Goal: Contribute content: Add original content to the website for others to see

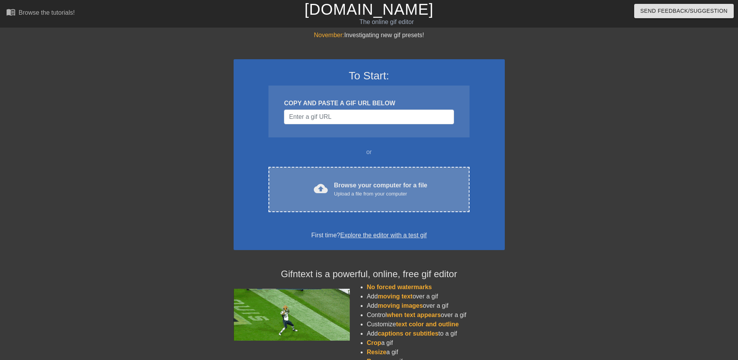
click at [392, 185] on div "Browse your computer for a file Upload a file from your computer" at bounding box center [380, 189] width 93 height 17
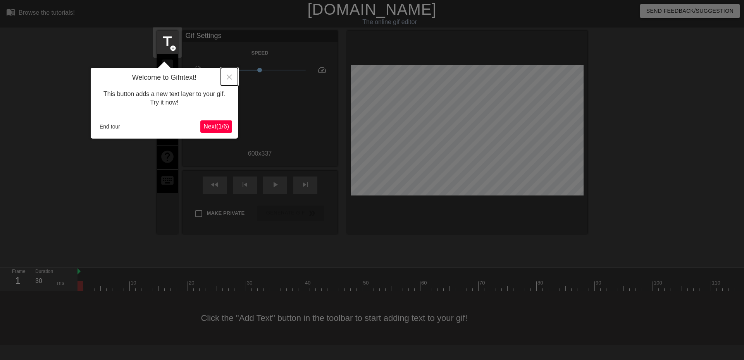
click at [229, 76] on icon "Close" at bounding box center [229, 76] width 5 height 5
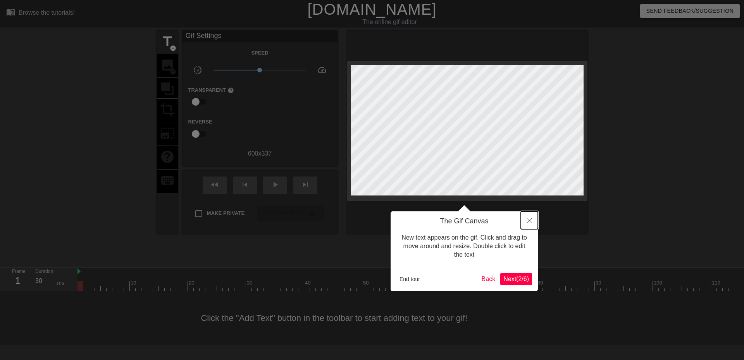
click at [525, 222] on button "Close" at bounding box center [529, 221] width 17 height 18
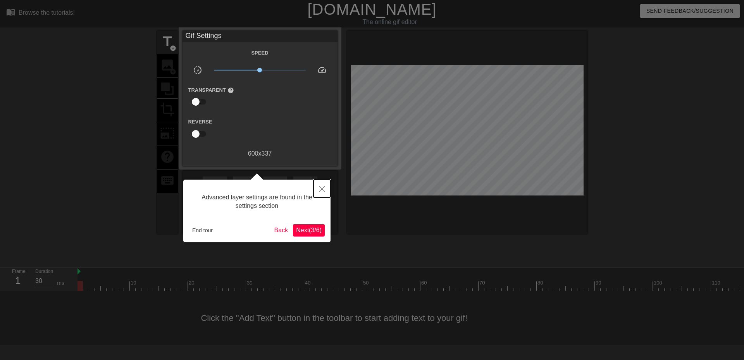
click at [326, 189] on button "Close" at bounding box center [321, 189] width 17 height 18
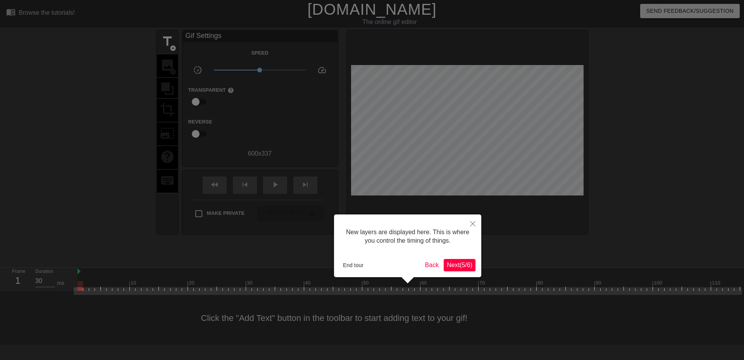
scroll to position [7, 0]
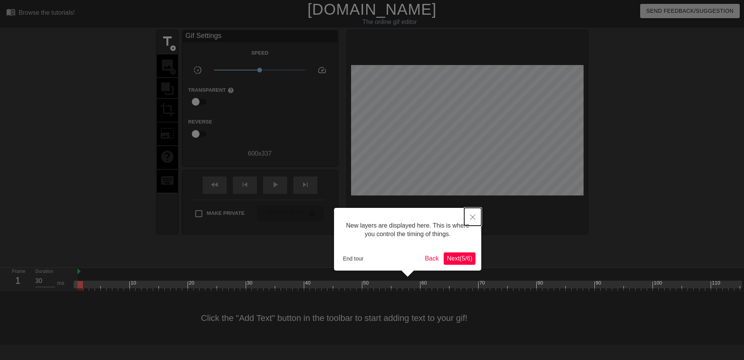
click at [474, 218] on icon "Close" at bounding box center [472, 217] width 5 height 5
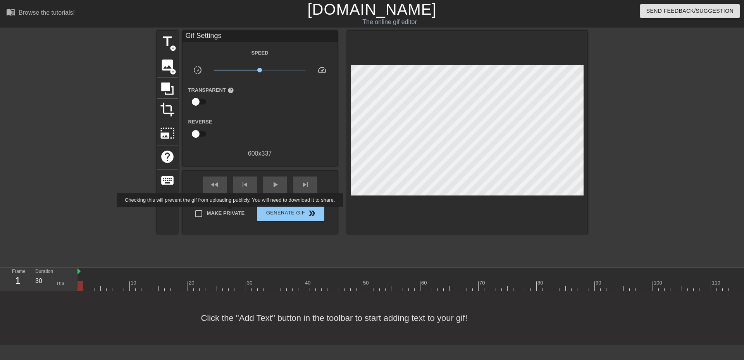
click at [231, 213] on span "Make Private" at bounding box center [226, 214] width 38 height 8
click at [207, 213] on input "Make Private" at bounding box center [199, 214] width 16 height 16
click at [227, 213] on span "Make Private" at bounding box center [226, 214] width 38 height 8
click at [207, 213] on input "Make Private" at bounding box center [199, 214] width 16 height 16
checkbox input "false"
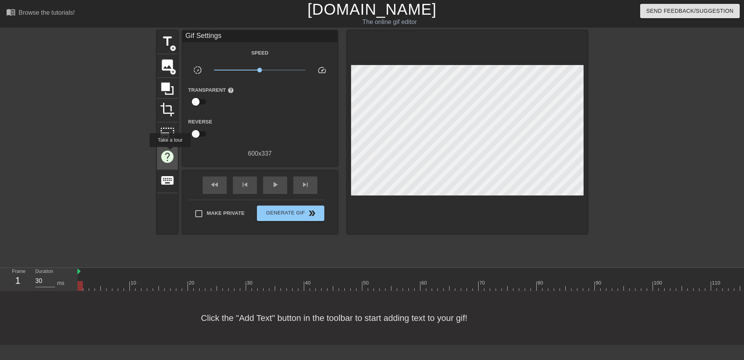
click at [170, 153] on span "help" at bounding box center [167, 157] width 15 height 15
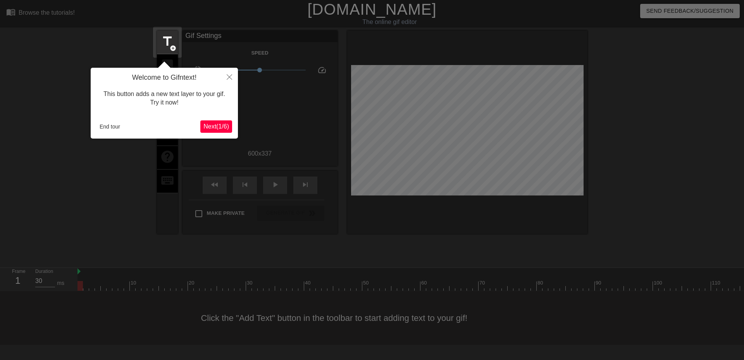
click at [219, 126] on span "Next ( 1 / 6 )" at bounding box center [216, 126] width 26 height 7
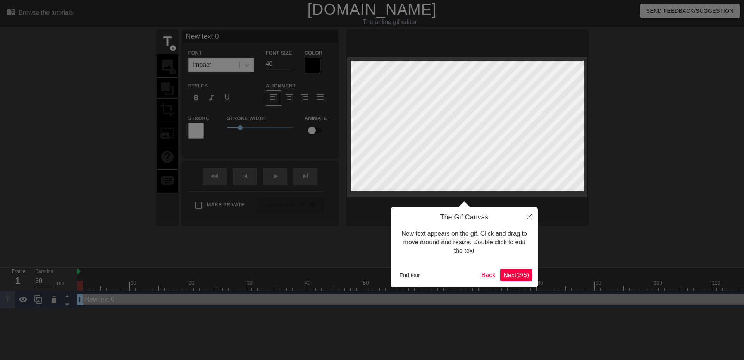
scroll to position [0, 0]
click at [514, 272] on span "Next ( 2 / 6 )" at bounding box center [516, 275] width 26 height 7
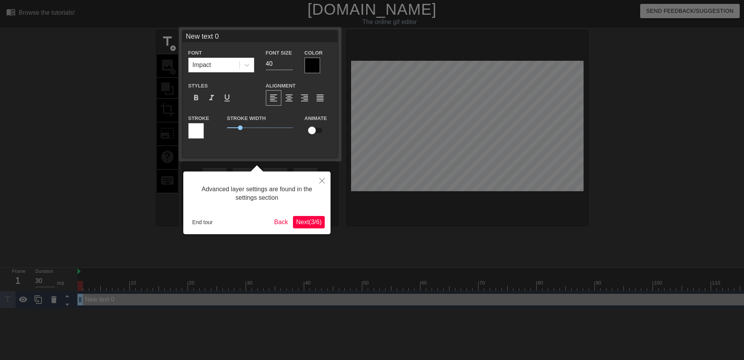
click at [313, 222] on span "Next ( 3 / 6 )" at bounding box center [309, 222] width 26 height 7
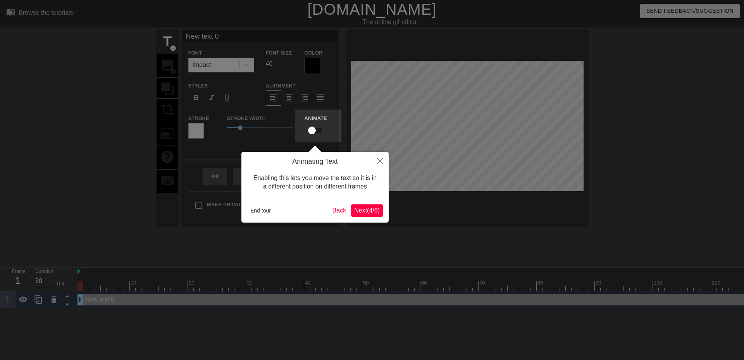
click at [364, 209] on span "Next ( 4 / 6 )" at bounding box center [367, 210] width 26 height 7
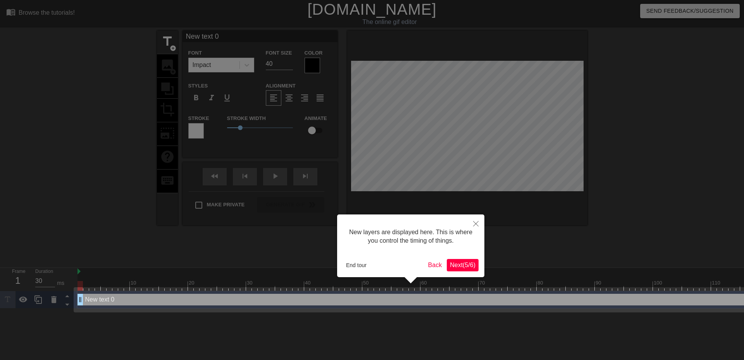
click at [463, 265] on span "Next ( 5 / 6 )" at bounding box center [463, 265] width 26 height 7
